Goal: Task Accomplishment & Management: Manage account settings

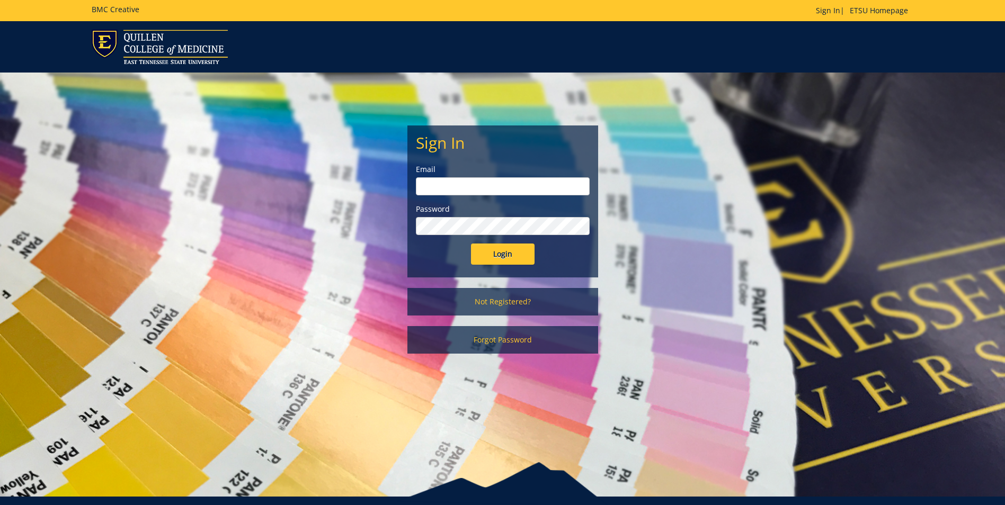
type input "[EMAIL_ADDRESS][DOMAIN_NAME]"
click at [509, 251] on input "Login" at bounding box center [503, 254] width 64 height 21
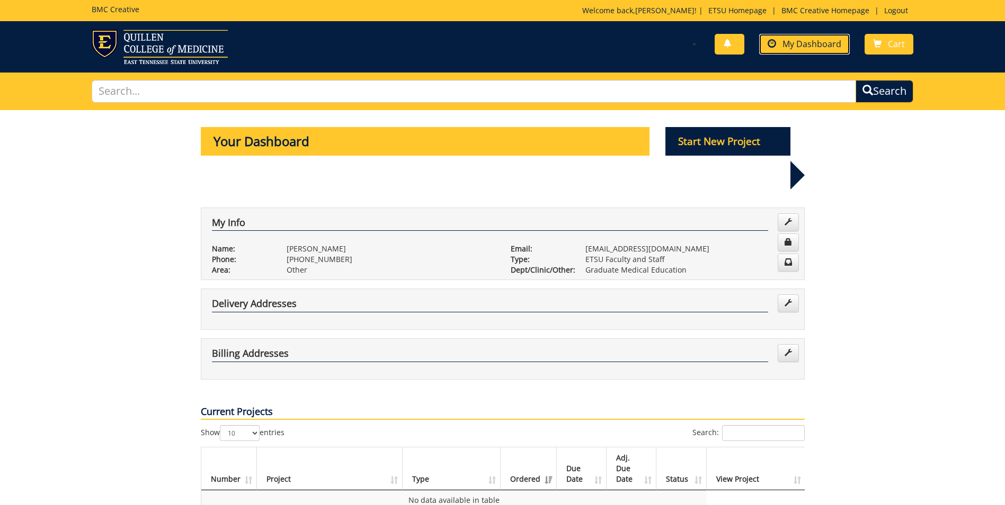
click at [836, 49] on span "My Dashboard" at bounding box center [811, 44] width 59 height 12
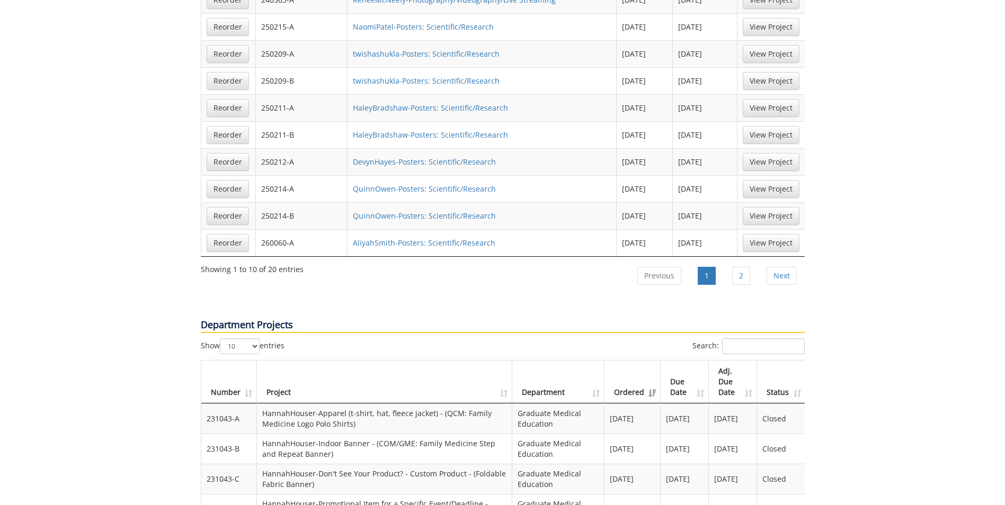
scroll to position [530, 0]
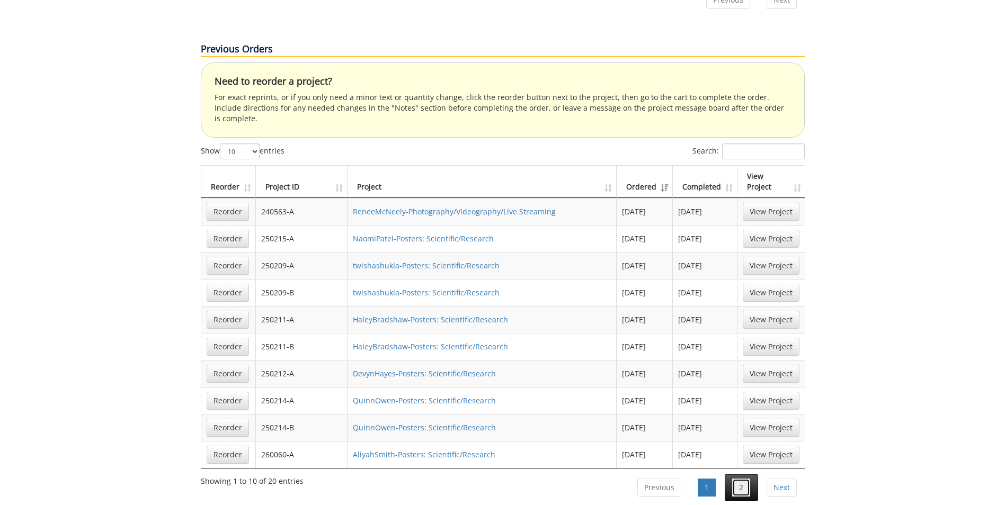
click at [741, 479] on link "2" at bounding box center [741, 488] width 18 height 18
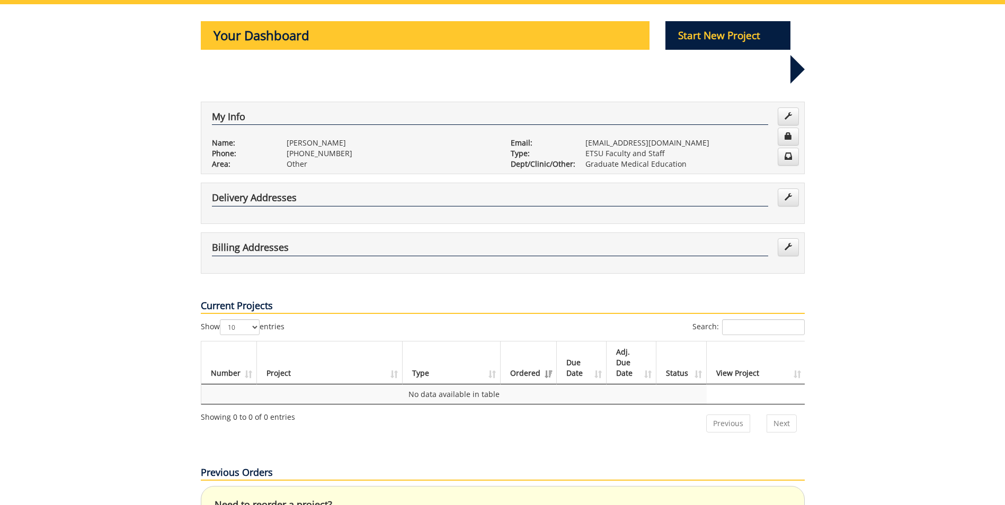
scroll to position [0, 0]
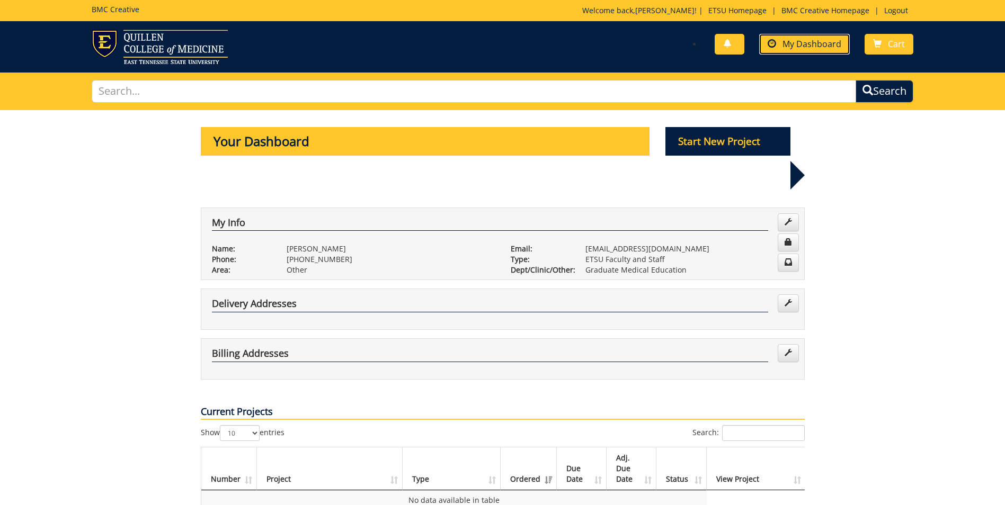
click at [773, 43] on span at bounding box center [771, 44] width 8 height 8
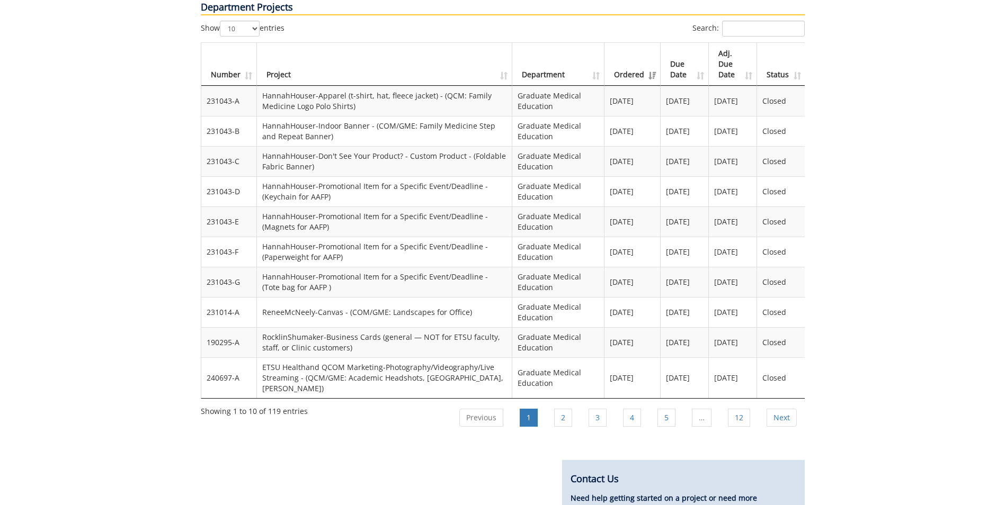
scroll to position [1112, 0]
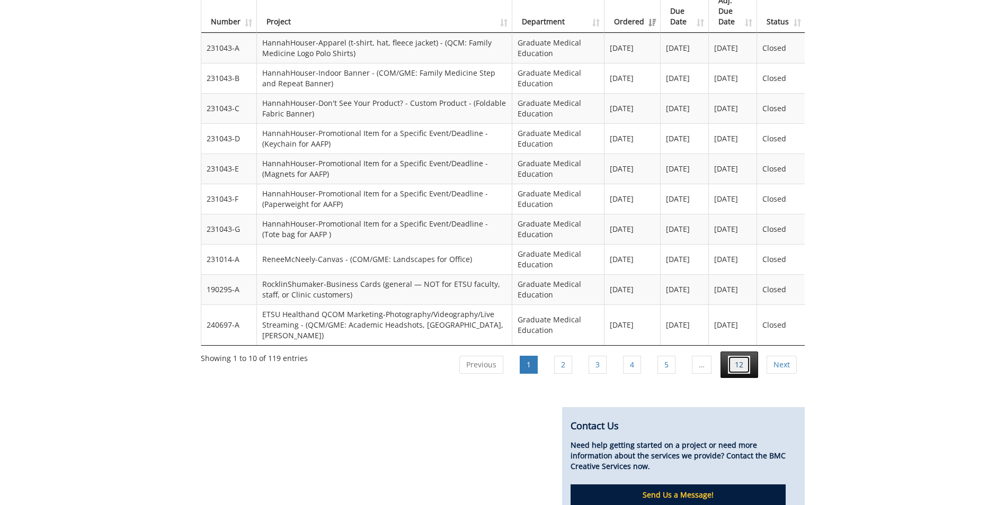
click at [745, 356] on link "12" at bounding box center [739, 365] width 22 height 18
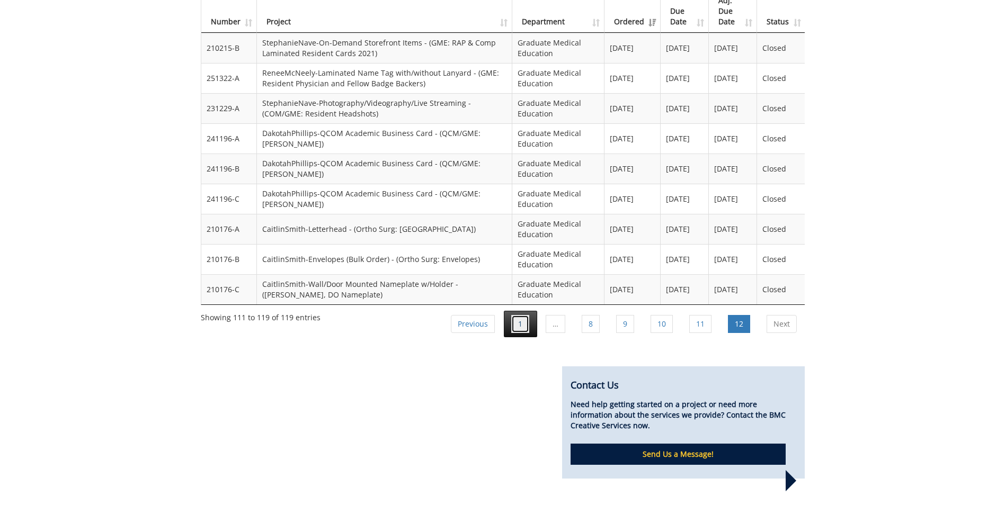
click at [515, 315] on link "1" at bounding box center [520, 324] width 18 height 18
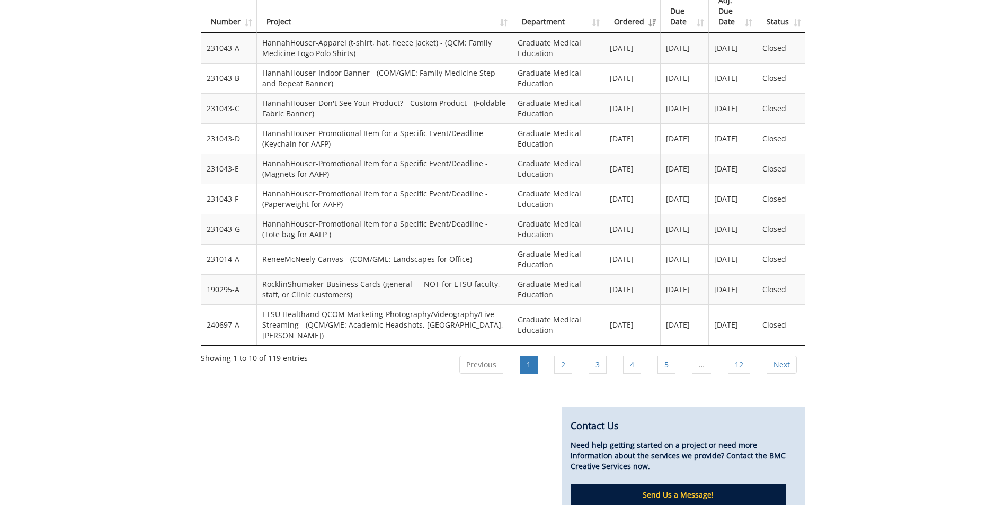
scroll to position [1006, 0]
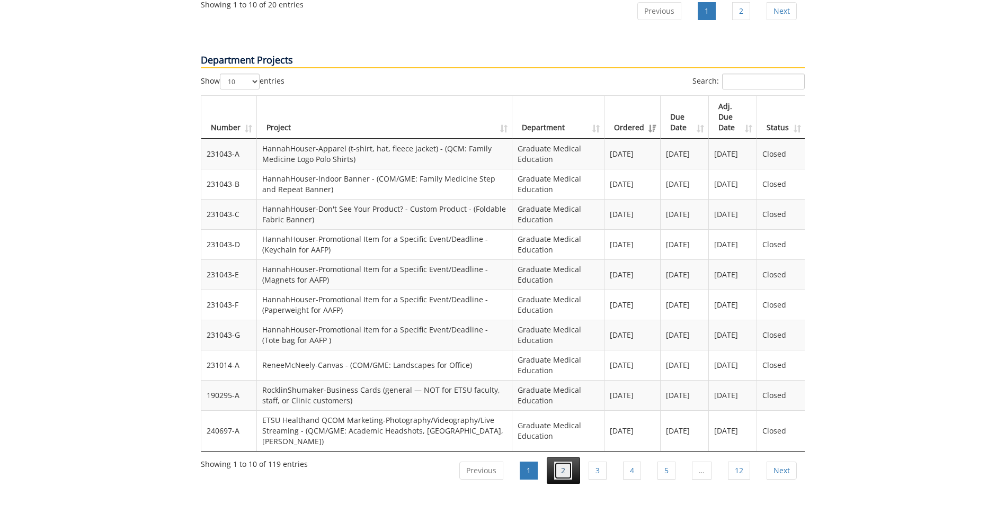
click at [570, 462] on link "2" at bounding box center [563, 471] width 18 height 18
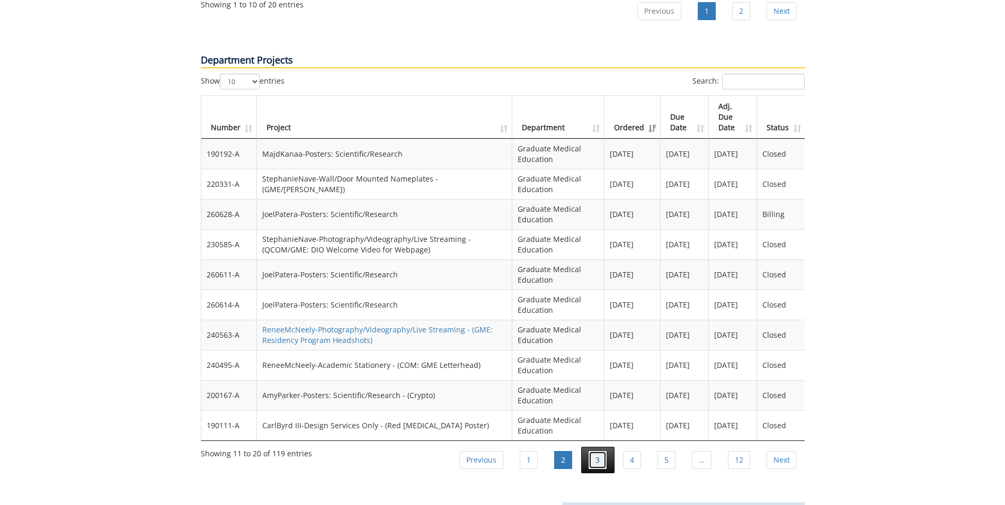
click at [601, 451] on link "3" at bounding box center [597, 460] width 18 height 18
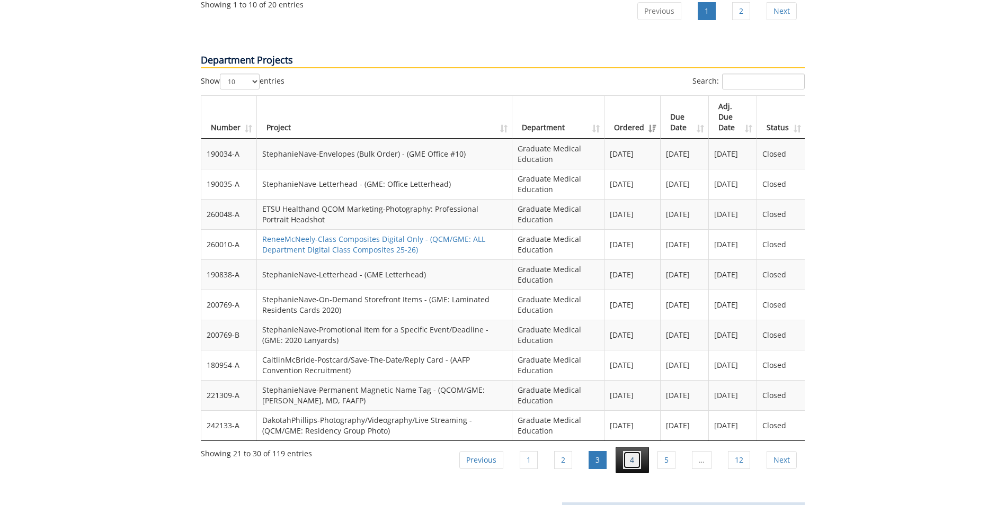
click at [630, 451] on link "4" at bounding box center [632, 460] width 18 height 18
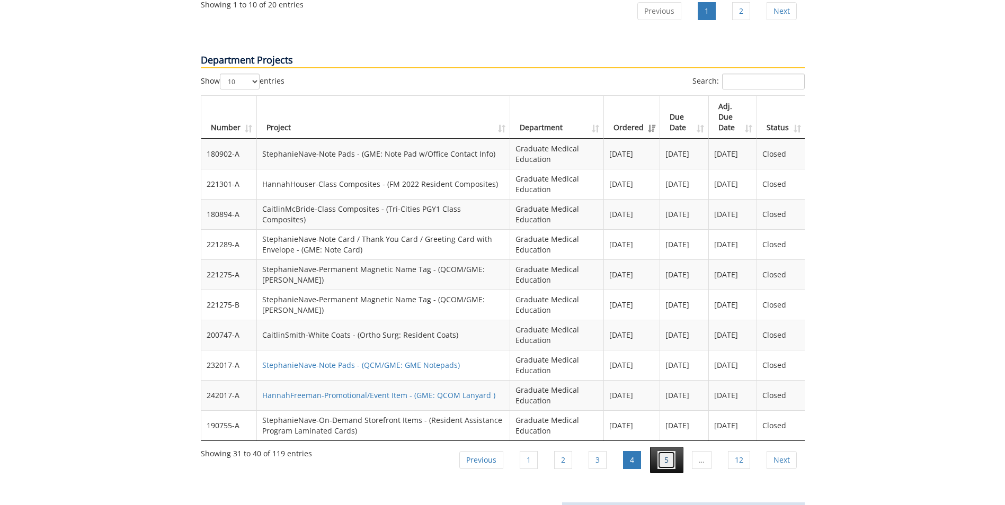
click at [657, 451] on link "5" at bounding box center [666, 460] width 18 height 18
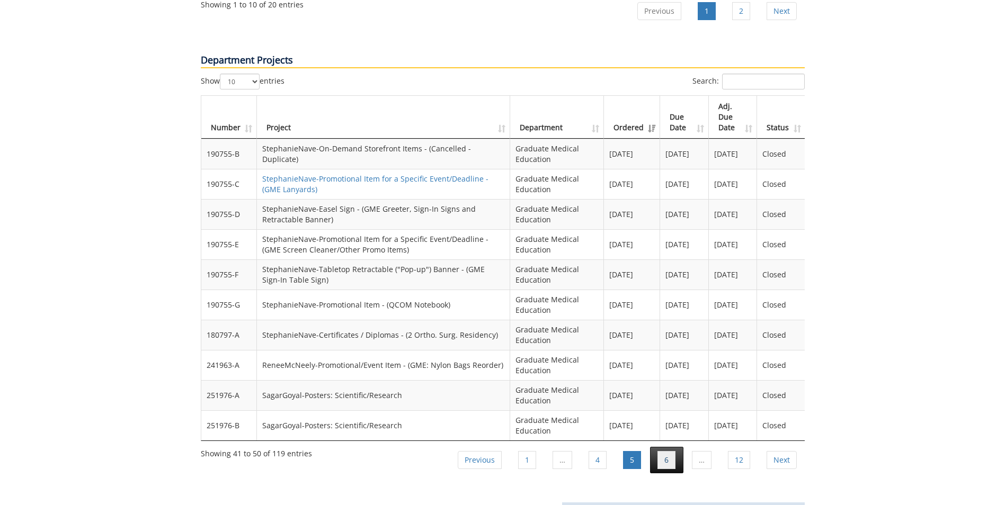
click at [663, 451] on link "6" at bounding box center [666, 460] width 18 height 18
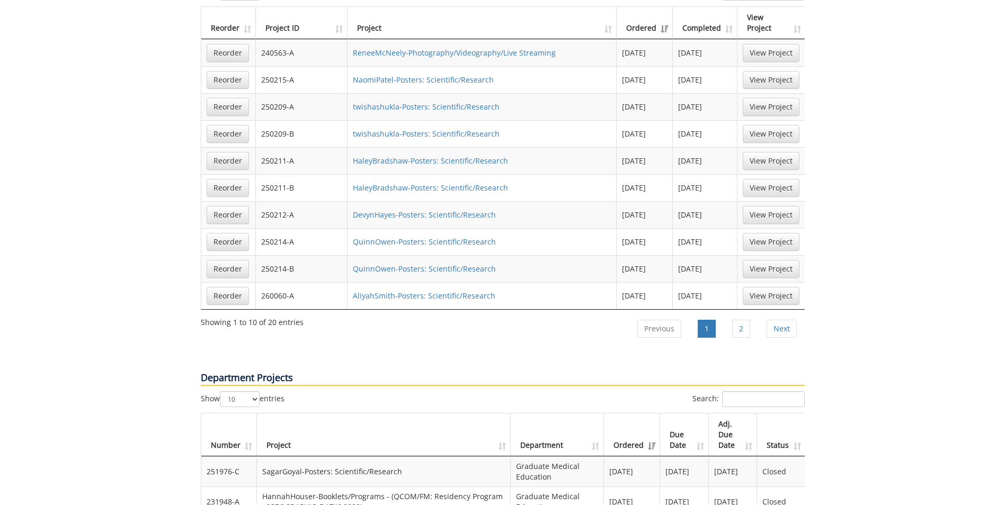
scroll to position [636, 0]
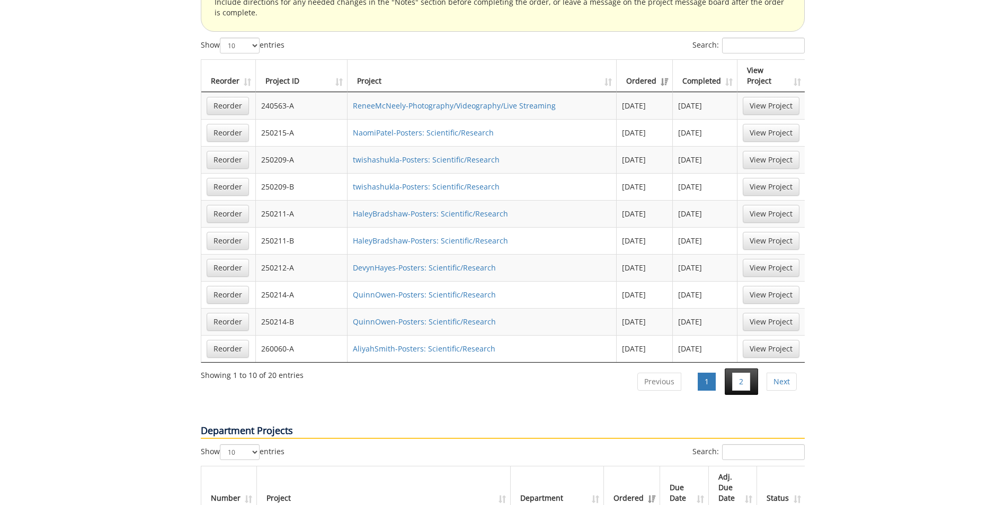
click at [735, 369] on li "2" at bounding box center [741, 382] width 33 height 26
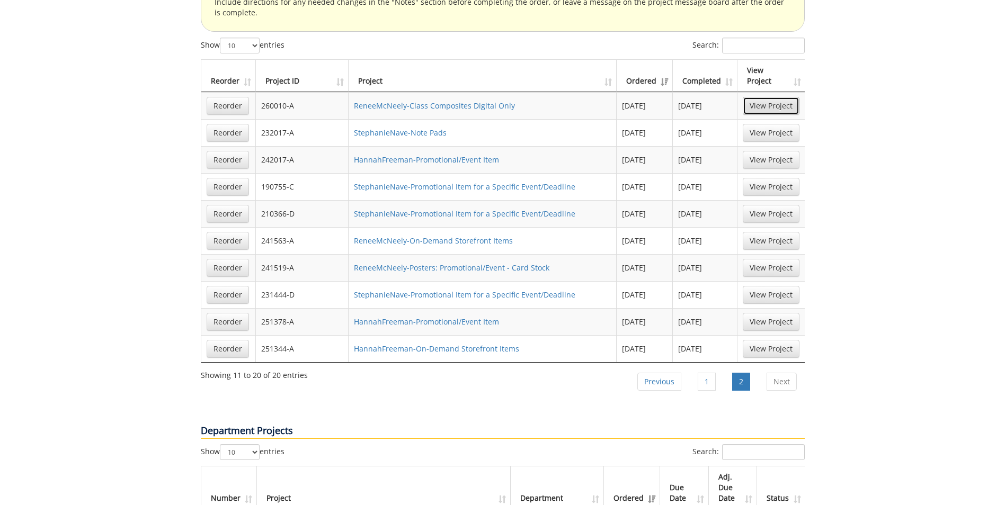
click at [793, 97] on link "View Project" at bounding box center [771, 106] width 57 height 18
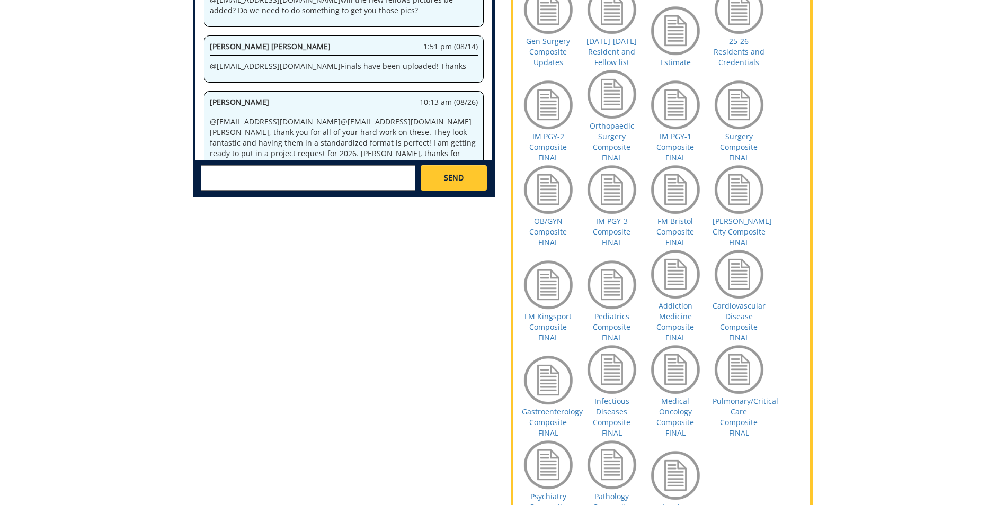
scroll to position [583, 0]
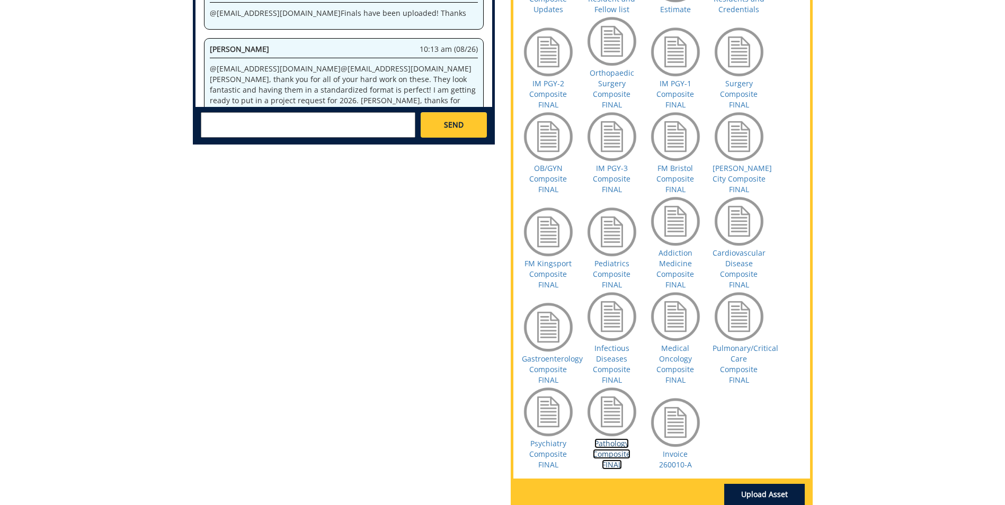
click at [611, 445] on link "Pathology Composite FINAL" at bounding box center [612, 454] width 38 height 31
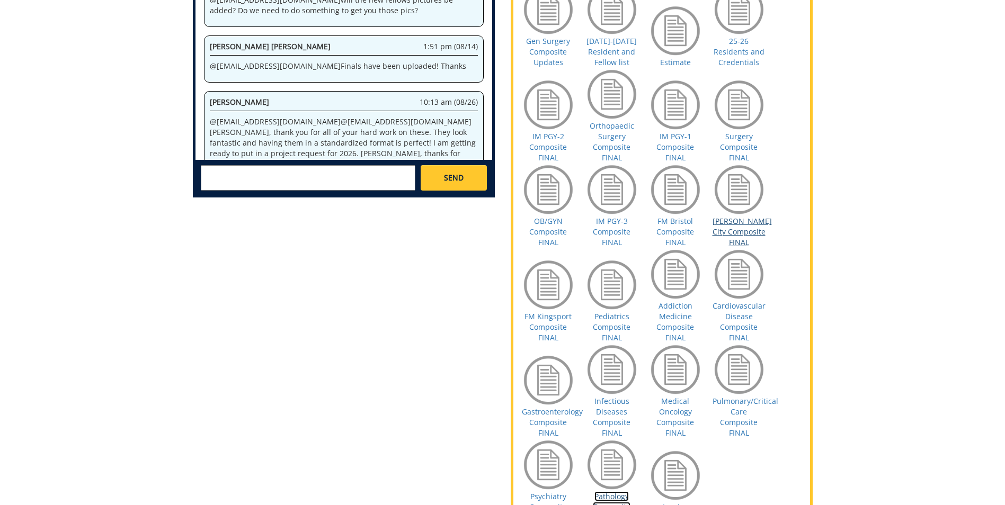
scroll to position [477, 0]
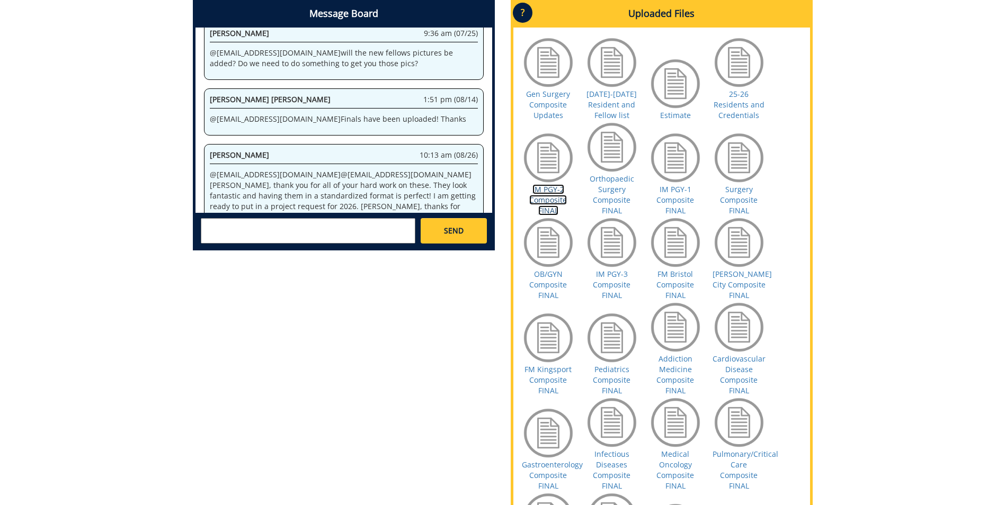
click at [544, 202] on link "IM PGY-2 Composite FINAL" at bounding box center [548, 199] width 38 height 31
click at [616, 187] on link "Orthopaedic Surgery Composite FINAL" at bounding box center [611, 195] width 44 height 42
click at [677, 201] on link "IM PGY-1 Composite FINAL" at bounding box center [675, 199] width 38 height 31
click at [734, 202] on link "Surgery Composite FINAL" at bounding box center [739, 199] width 38 height 31
click at [542, 285] on link "OB/GYN Composite FINAL" at bounding box center [548, 284] width 38 height 31
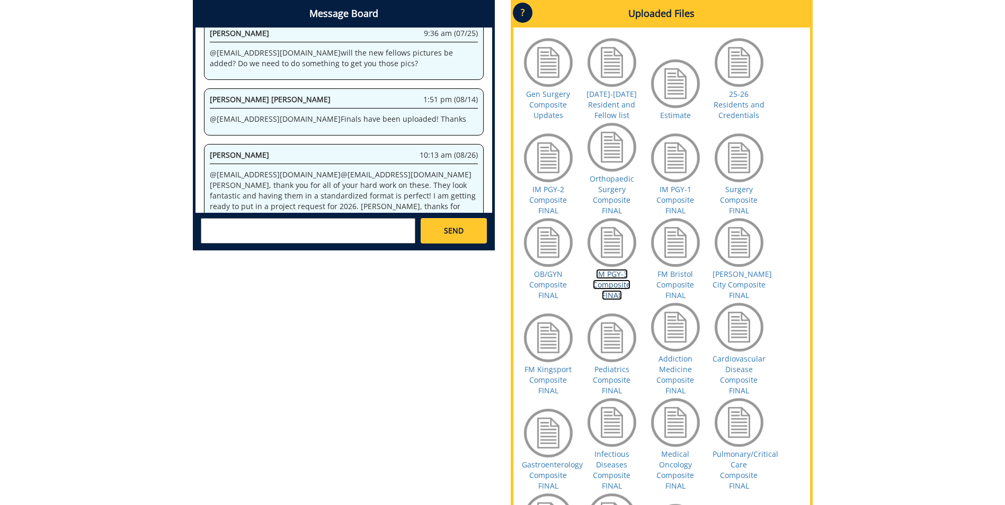
click at [605, 290] on link "IM PGY-3 Composite FINAL" at bounding box center [612, 284] width 38 height 31
click at [678, 275] on link "FM Bristol Composite FINAL" at bounding box center [675, 284] width 38 height 31
click at [749, 285] on link "[PERSON_NAME] City Composite FINAL" at bounding box center [741, 284] width 59 height 31
click at [534, 379] on link "FM Kingsport Composite FINAL" at bounding box center [547, 379] width 47 height 31
click at [618, 378] on link "Pediatrics Composite FINAL" at bounding box center [612, 379] width 38 height 31
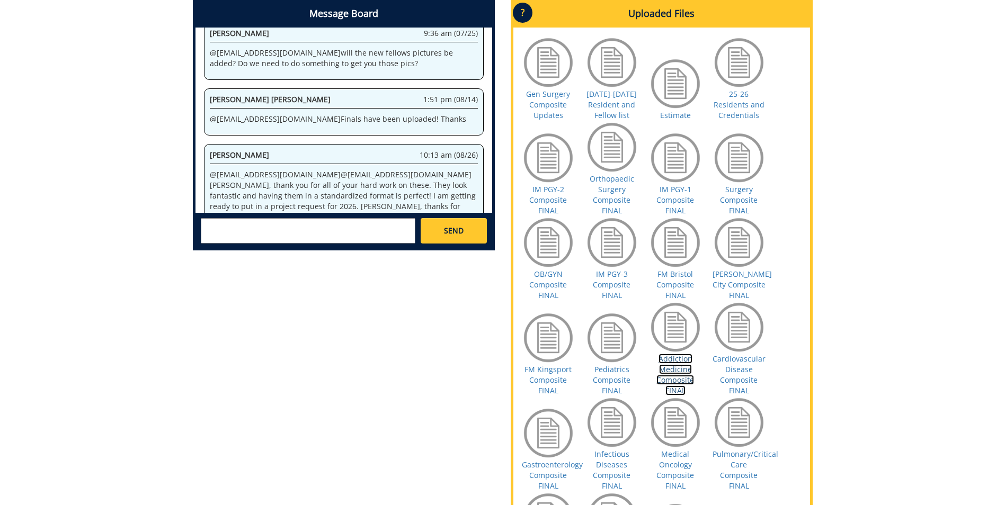
click at [681, 380] on link "Addiction Medicine Composite FINAL" at bounding box center [675, 375] width 38 height 42
click at [734, 365] on link "Cardiovascular Disease Composite FINAL" at bounding box center [738, 375] width 53 height 42
click at [549, 473] on link "Gastroenterology Composite FINAL" at bounding box center [552, 475] width 61 height 31
click at [603, 455] on link "Infectious Diseases Composite FINAL" at bounding box center [612, 470] width 38 height 42
click at [675, 467] on link "Medical Oncology Composite FINAL" at bounding box center [675, 470] width 38 height 42
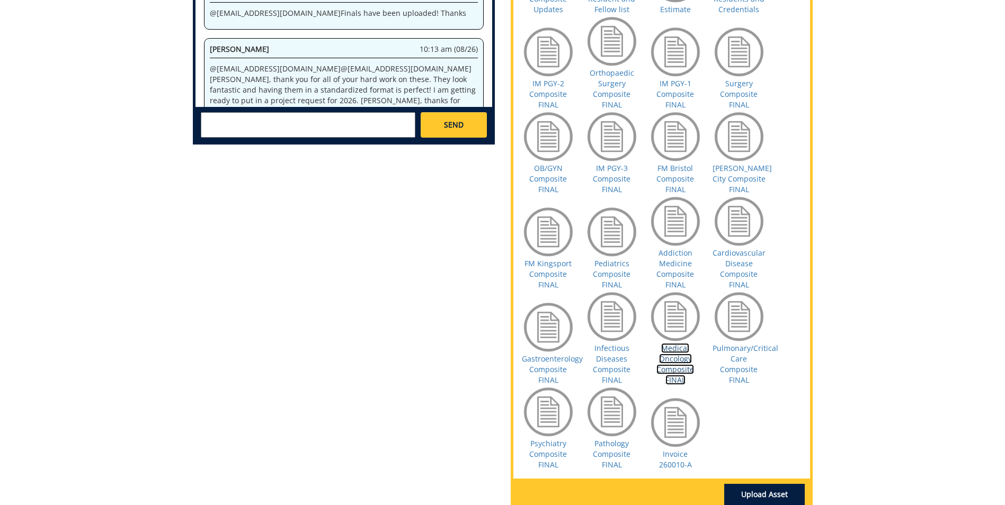
scroll to position [636, 0]
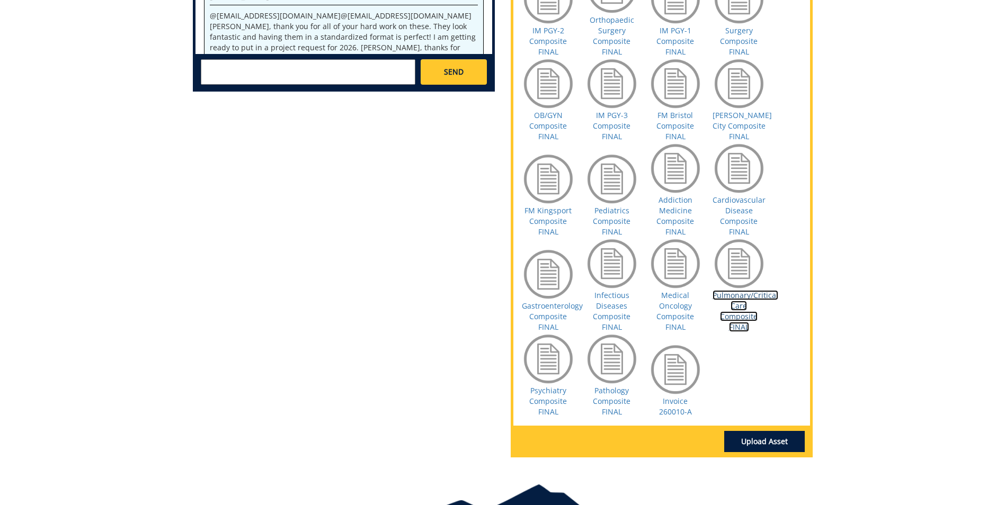
click at [732, 302] on link "Pulmonary/Critical Care Composite FINAL" at bounding box center [745, 311] width 66 height 42
click at [538, 398] on link "Psychiatry Composite FINAL" at bounding box center [548, 401] width 38 height 31
click at [620, 395] on link "Pathology Composite FINAL" at bounding box center [612, 401] width 38 height 31
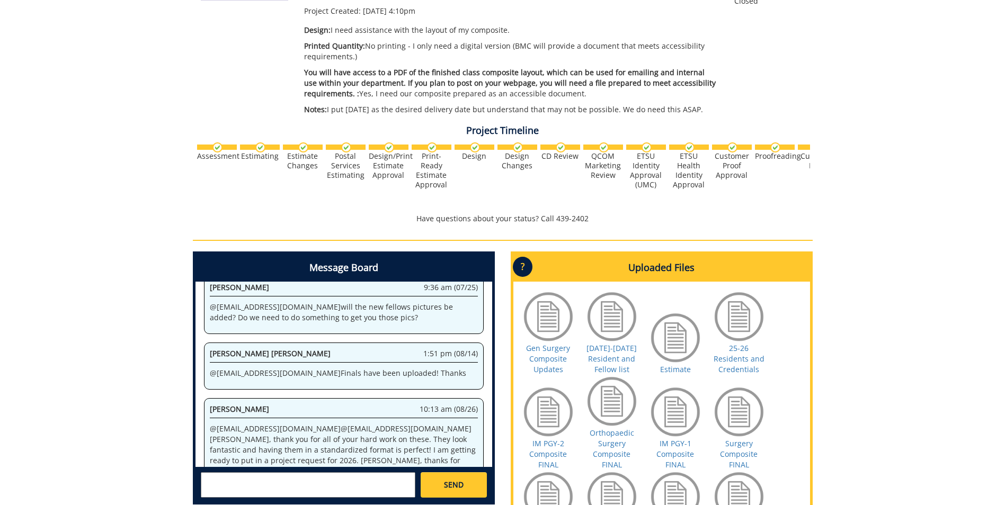
scroll to position [0, 0]
